Goal: Task Accomplishment & Management: Manage account settings

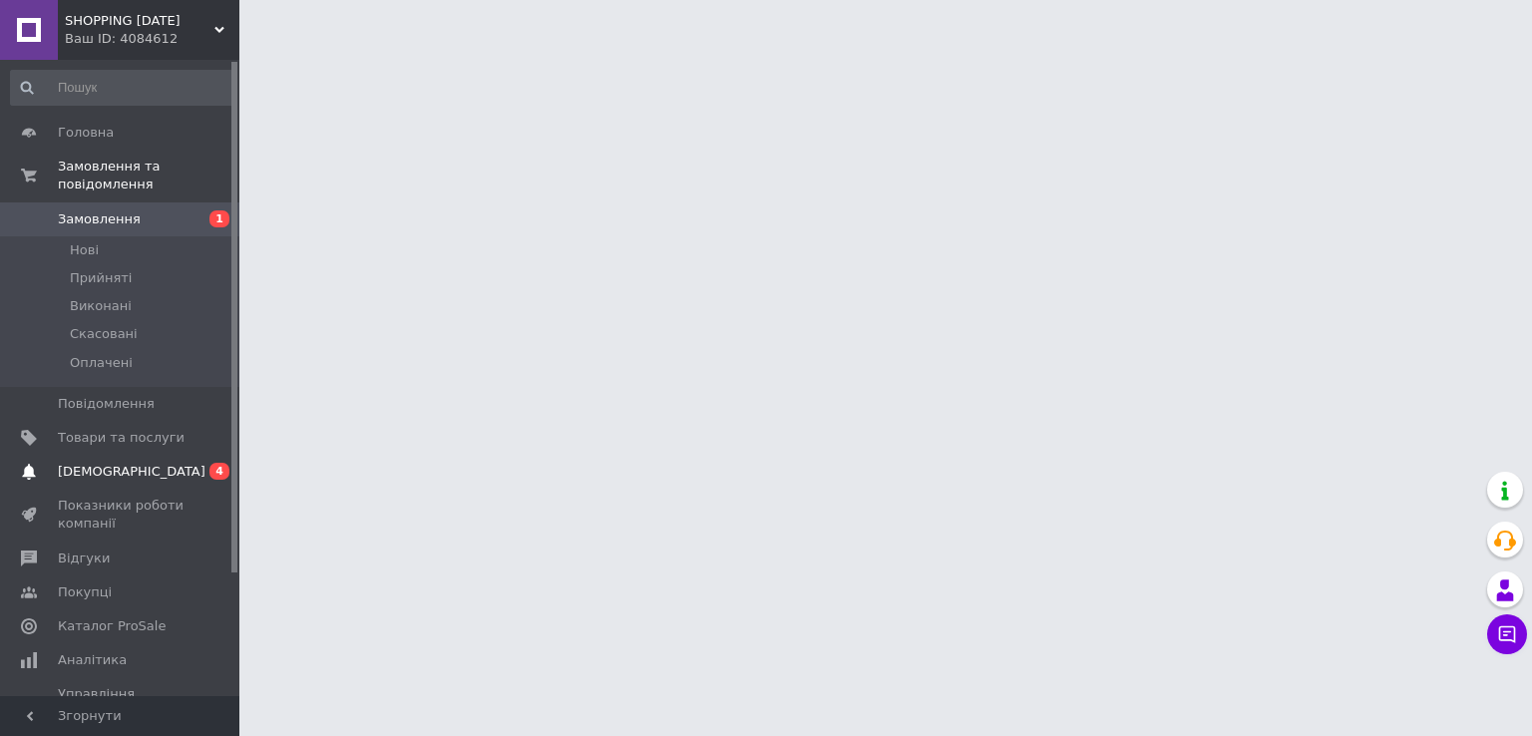
click at [70, 468] on link "[DEMOGRAPHIC_DATA] 0 4" at bounding box center [122, 472] width 245 height 34
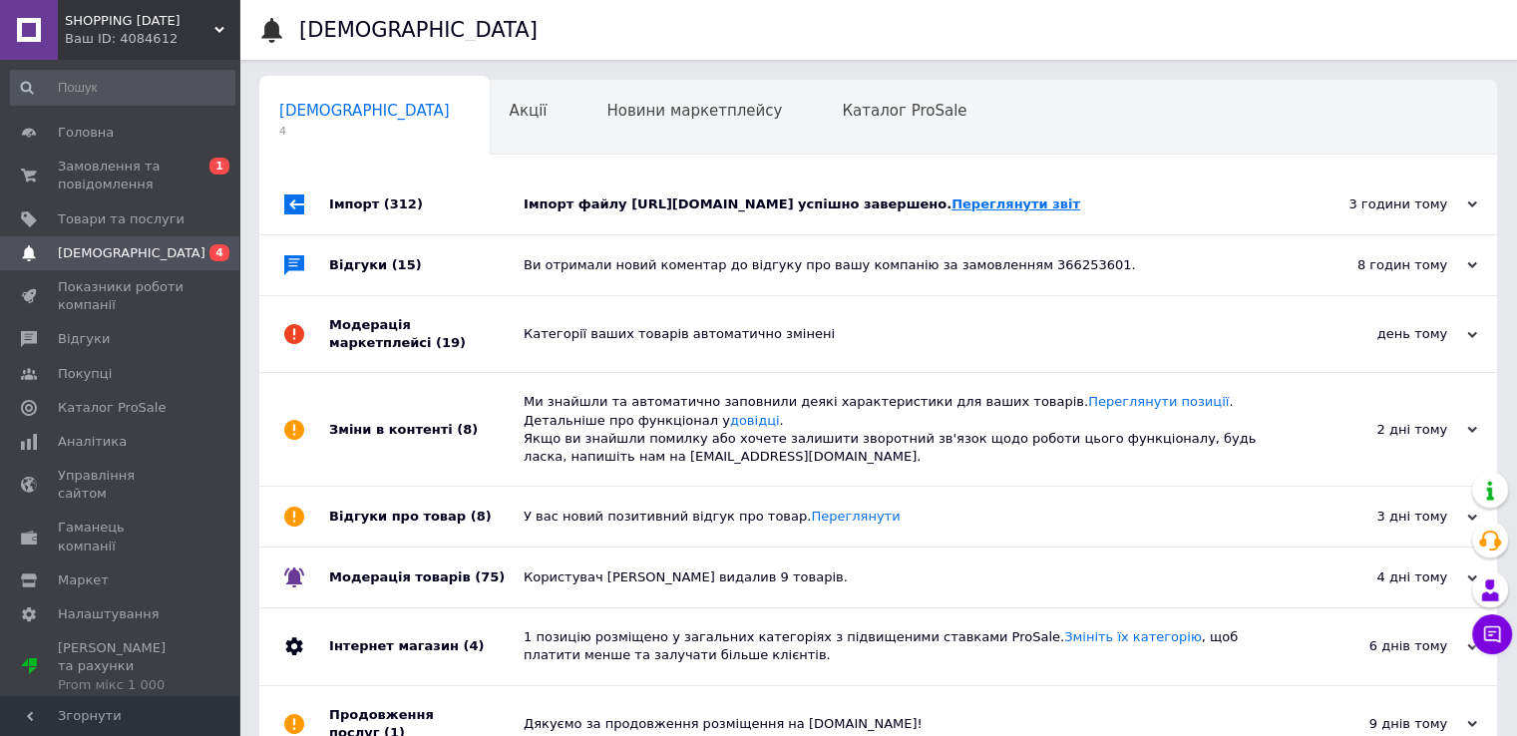
click at [951, 211] on link "Переглянути звіт" at bounding box center [1015, 203] width 129 height 15
